Goal: Task Accomplishment & Management: Manage account settings

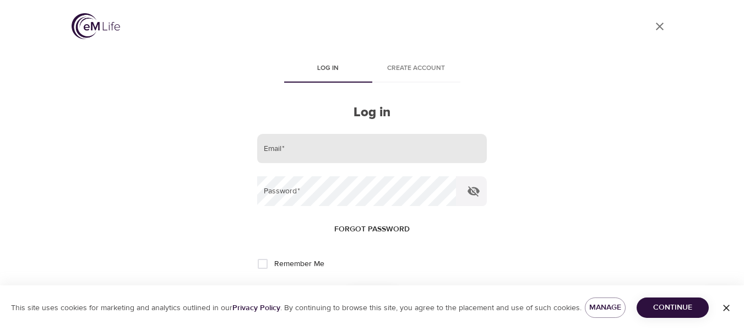
click at [366, 153] on input "email" at bounding box center [371, 149] width 229 height 30
type input "[EMAIL_ADDRESS][DOMAIN_NAME]"
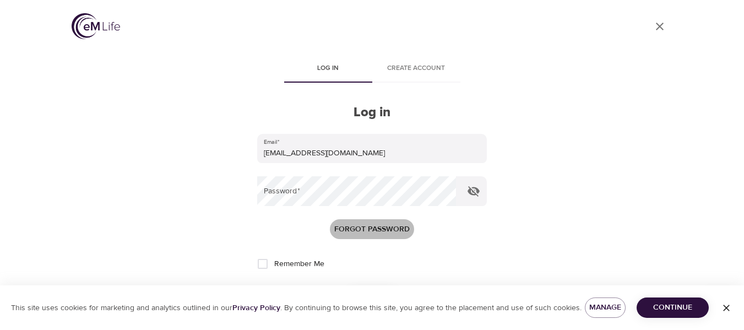
click at [371, 229] on span "Forgot password" at bounding box center [371, 230] width 75 height 14
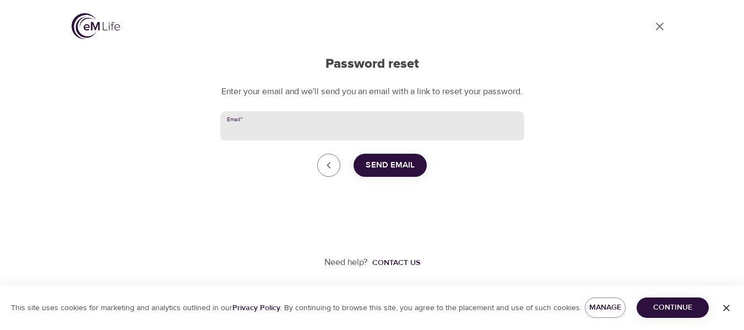
click at [325, 139] on input "Email   *" at bounding box center [372, 126] width 304 height 30
type input "[EMAIL_ADDRESS][DOMAIN_NAME]"
click at [393, 172] on span "Send Email" at bounding box center [390, 165] width 49 height 14
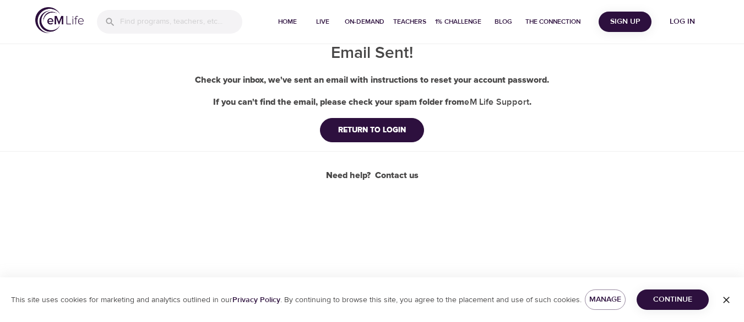
click at [452, 252] on div "Home Live On-Demand Teachers 1% Challenge Blog The Connection Sign Up Log in Em…" at bounding box center [372, 161] width 744 height 322
click at [443, 251] on div "Home Live On-Demand Teachers 1% Challenge Blog The Connection Sign Up Log in Em…" at bounding box center [372, 161] width 744 height 322
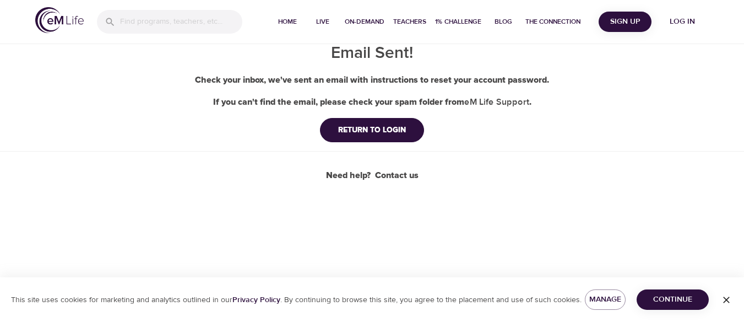
click at [440, 251] on div "Home Live On-Demand Teachers 1% Challenge Blog The Connection Sign Up Log in Em…" at bounding box center [372, 161] width 744 height 322
drag, startPoint x: 422, startPoint y: 250, endPoint x: 407, endPoint y: 236, distance: 19.9
click at [419, 247] on div "Home Live On-Demand Teachers 1% Challenge Blog The Connection Sign Up Log in Em…" at bounding box center [372, 161] width 744 height 322
drag, startPoint x: 407, startPoint y: 236, endPoint x: 394, endPoint y: 224, distance: 18.3
click at [399, 229] on div "Home Live On-Demand Teachers 1% Challenge Blog The Connection Sign Up Log in Em…" at bounding box center [372, 161] width 744 height 322
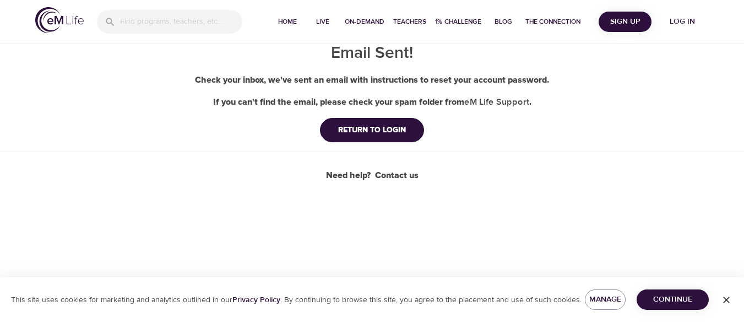
drag, startPoint x: 394, startPoint y: 224, endPoint x: 389, endPoint y: 188, distance: 36.1
click at [392, 216] on div "Home Live On-Demand Teachers 1% Challenge Blog The Connection Sign Up Log in Em…" at bounding box center [372, 161] width 744 height 322
click at [366, 98] on div "If you can't find the email, please check your spam folder from eM Life Support…" at bounding box center [372, 102] width 744 height 14
click at [412, 58] on div "Home Live On-Demand Teachers 1% Challenge Blog The Connection Sign Up Log in Em…" at bounding box center [372, 161] width 744 height 322
drag, startPoint x: 440, startPoint y: 53, endPoint x: 411, endPoint y: 23, distance: 41.3
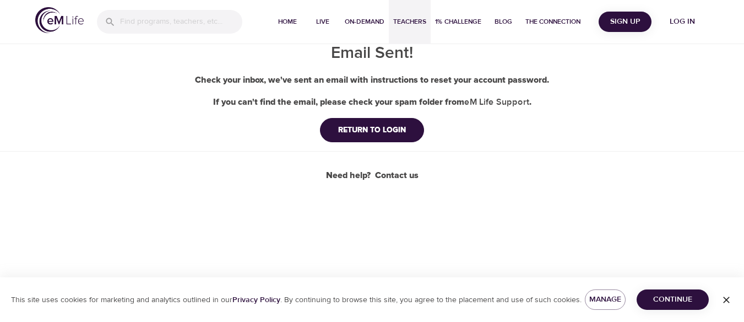
click at [441, 52] on h1 "Email Sent!" at bounding box center [372, 53] width 744 height 24
drag, startPoint x: 411, startPoint y: 23, endPoint x: 181, endPoint y: 20, distance: 230.3
click at [279, 15] on div "Home Live On-Demand Teachers 1% Challenge Blog The Connection" at bounding box center [427, 22] width 315 height 44
click at [144, 79] on div "Check your inbox, we've sent an email with instructions to reset your account p…" at bounding box center [372, 80] width 744 height 13
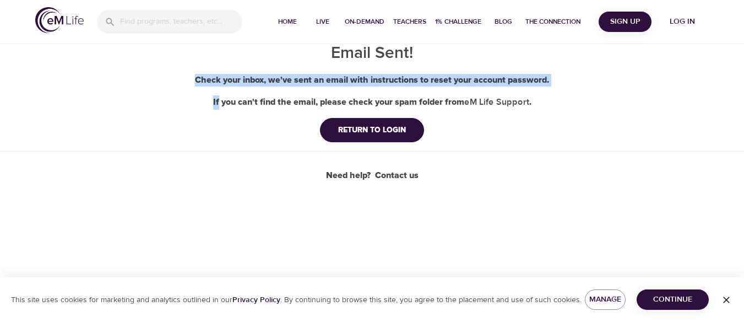
click at [144, 78] on div "Email Sent! Check your inbox, we've sent an email with instructions to reset yo…" at bounding box center [372, 91] width 744 height 182
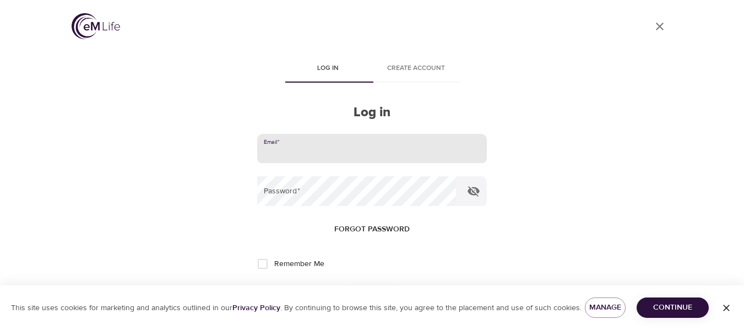
click at [299, 148] on input "email" at bounding box center [371, 149] width 229 height 30
type input "prte@sbcglobal.net"
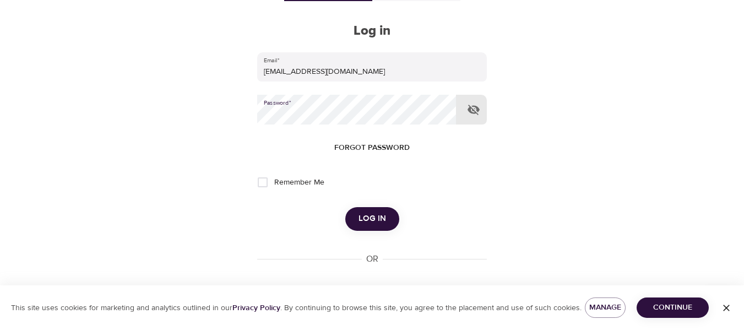
scroll to position [110, 0]
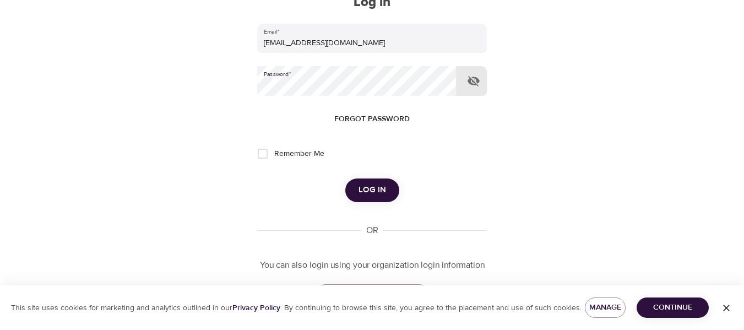
click at [376, 192] on span "Log in" at bounding box center [373, 190] width 28 height 14
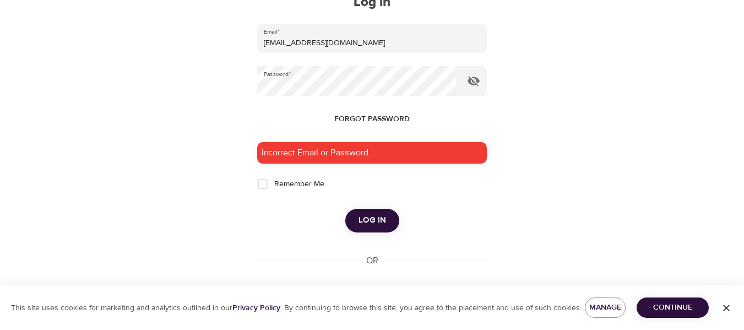
click at [519, 168] on div "User Profile Log in Create account Log in Email   * prte@sbcglobal.net Password…" at bounding box center [372, 55] width 628 height 330
click at [474, 79] on icon "button" at bounding box center [473, 80] width 13 height 13
drag, startPoint x: 268, startPoint y: 1, endPoint x: 243, endPoint y: -6, distance: 25.7
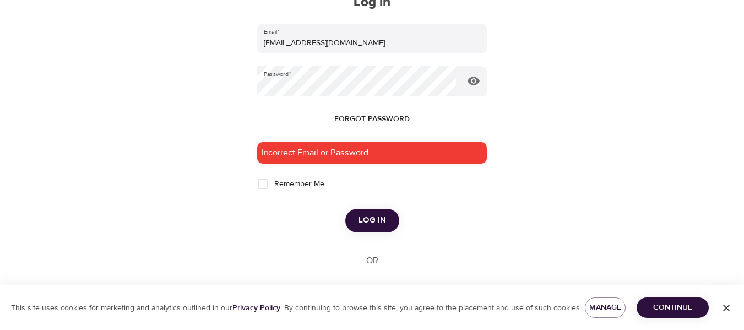
click at [243, 0] on html "User Profile Log in Create account Log in Email   * prte@sbcglobal.net Password…" at bounding box center [372, 55] width 744 height 330
